Goal: Use online tool/utility: Use online tool/utility

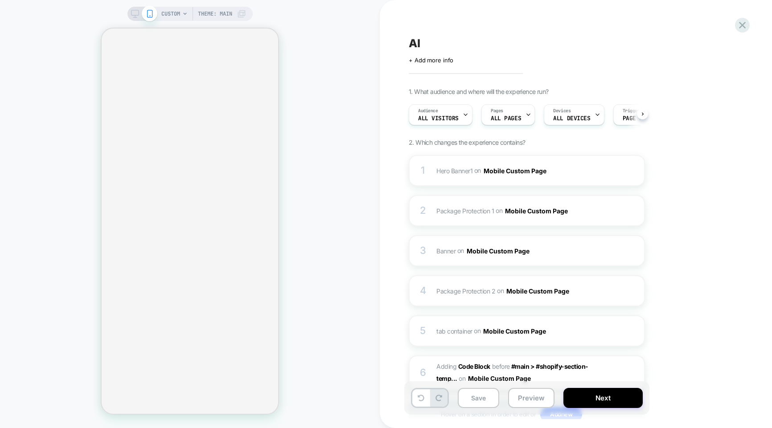
scroll to position [0, 0]
click at [305, 164] on div "CUSTOM Theme: MAIN" at bounding box center [190, 214] width 380 height 410
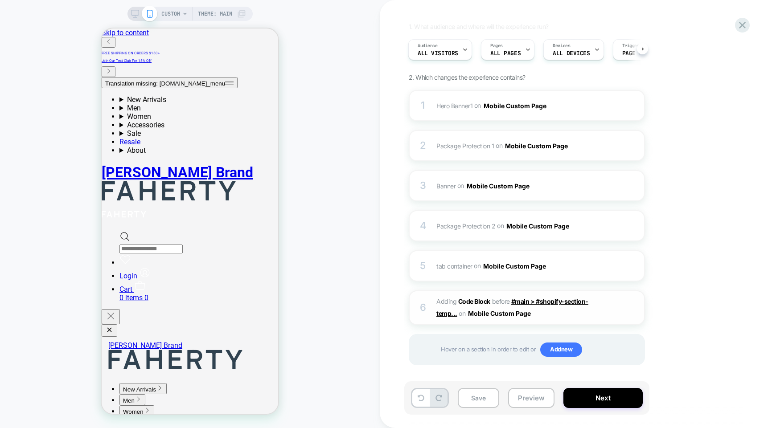
scroll to position [69, 0]
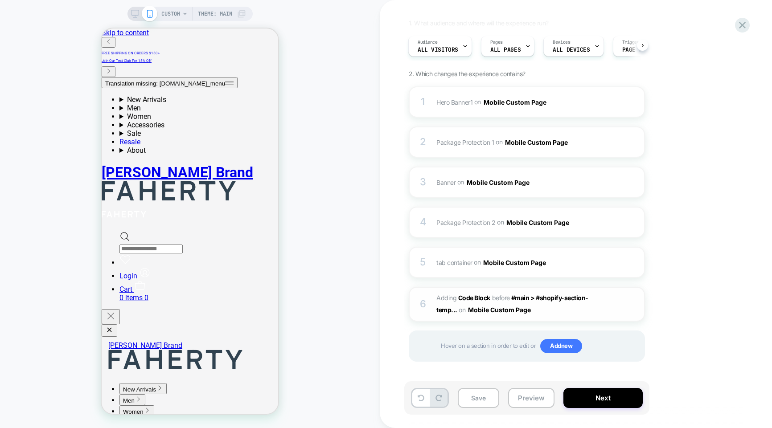
click at [438, 302] on span "Adding Code Block BEFORE #main > #shopify-section-temp... #main > #shopify-sect…" at bounding box center [521, 304] width 170 height 24
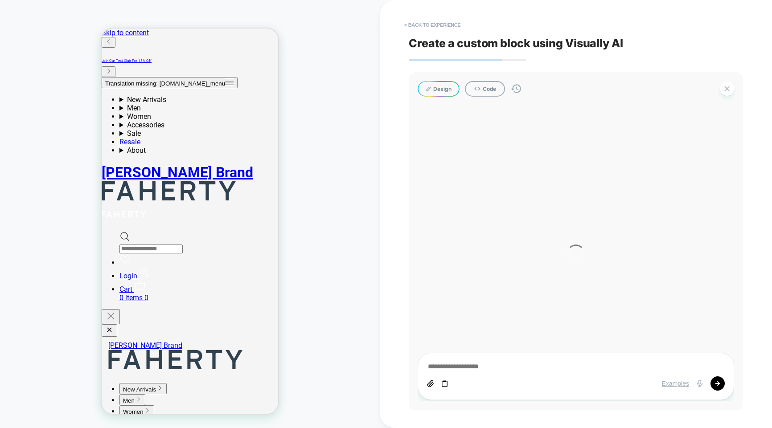
type textarea "*"
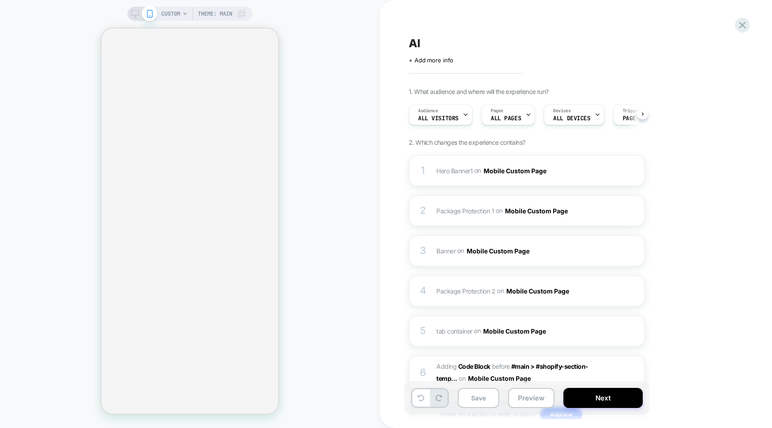
scroll to position [0, 0]
click at [355, 211] on div "CUSTOM Theme: MAIN" at bounding box center [190, 214] width 380 height 410
